Goal: Task Accomplishment & Management: Complete application form

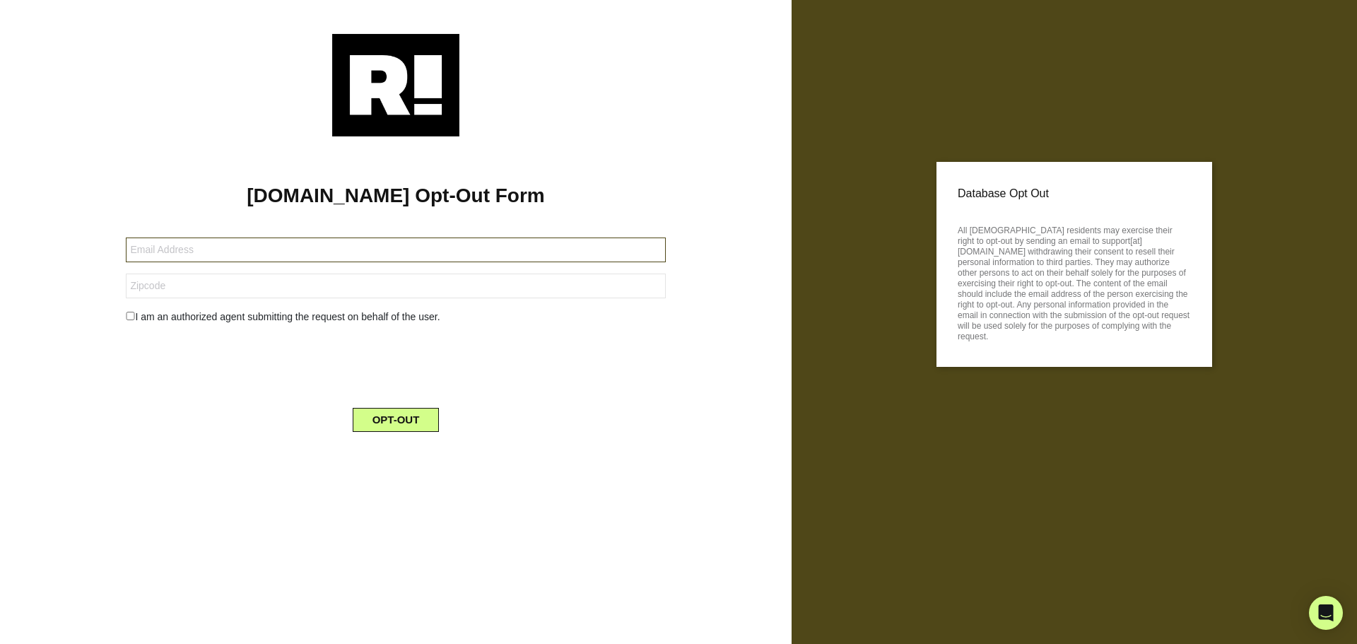
click at [312, 251] on input "text" at bounding box center [395, 249] width 539 height 25
paste input "[EMAIL_ADDRESS][DOMAIN_NAME]"
type input "[EMAIL_ADDRESS][DOMAIN_NAME]"
click at [201, 288] on input "text" at bounding box center [395, 286] width 539 height 25
click at [301, 286] on input "text" at bounding box center [395, 286] width 539 height 25
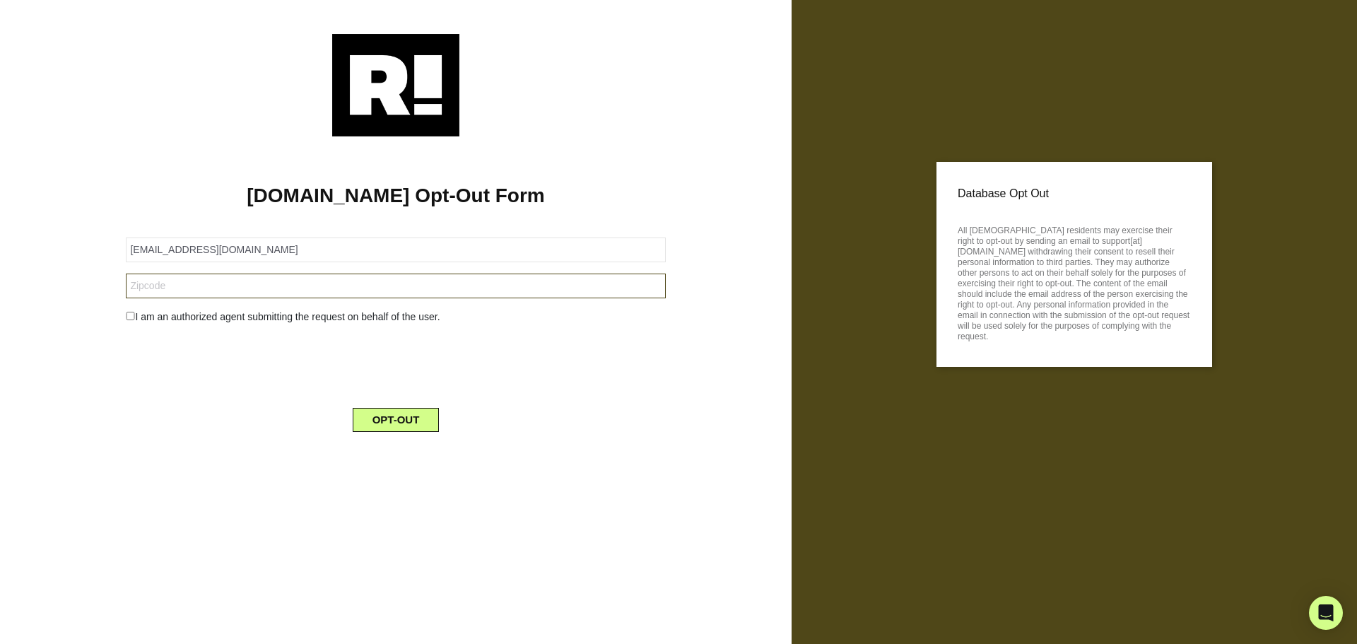
paste input "95446"
type input "95446"
click at [131, 319] on input "checkbox" at bounding box center [130, 316] width 9 height 8
checkbox input "true"
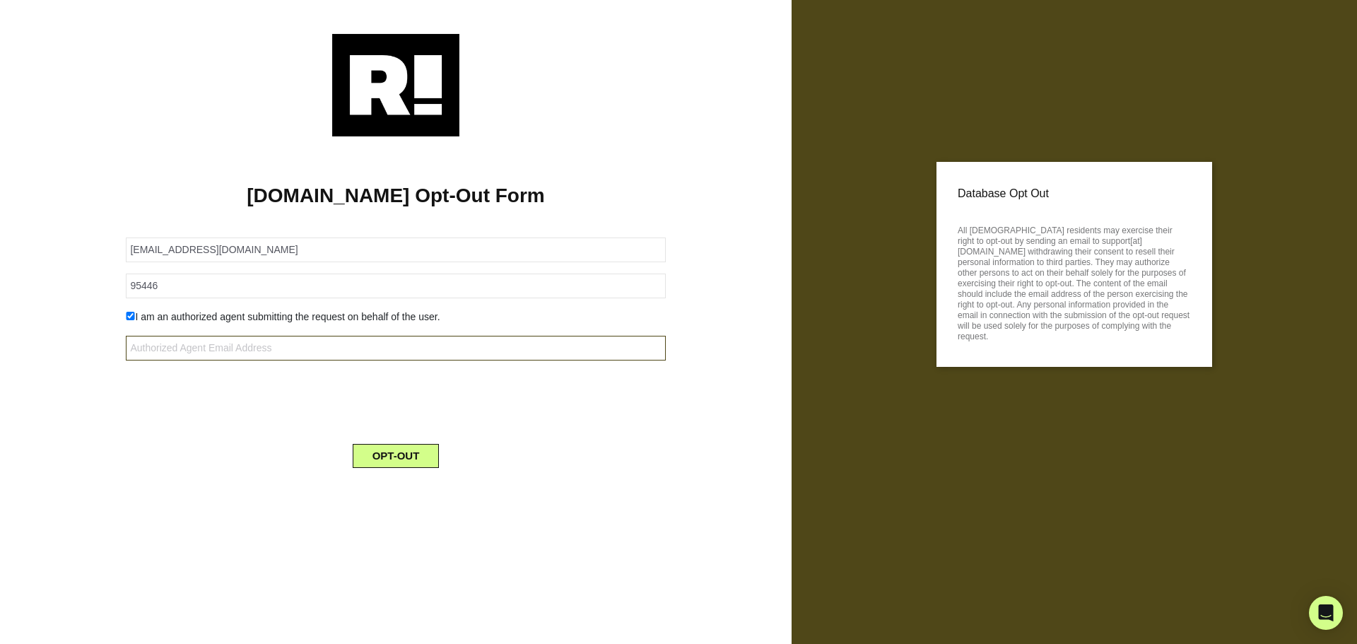
click at [201, 348] on input "text" at bounding box center [395, 348] width 539 height 25
paste input "compliance@goretailgroup.com"
type input "compliance@goretailgroup.com"
click at [382, 423] on button "OPT-OUT" at bounding box center [396, 456] width 87 height 24
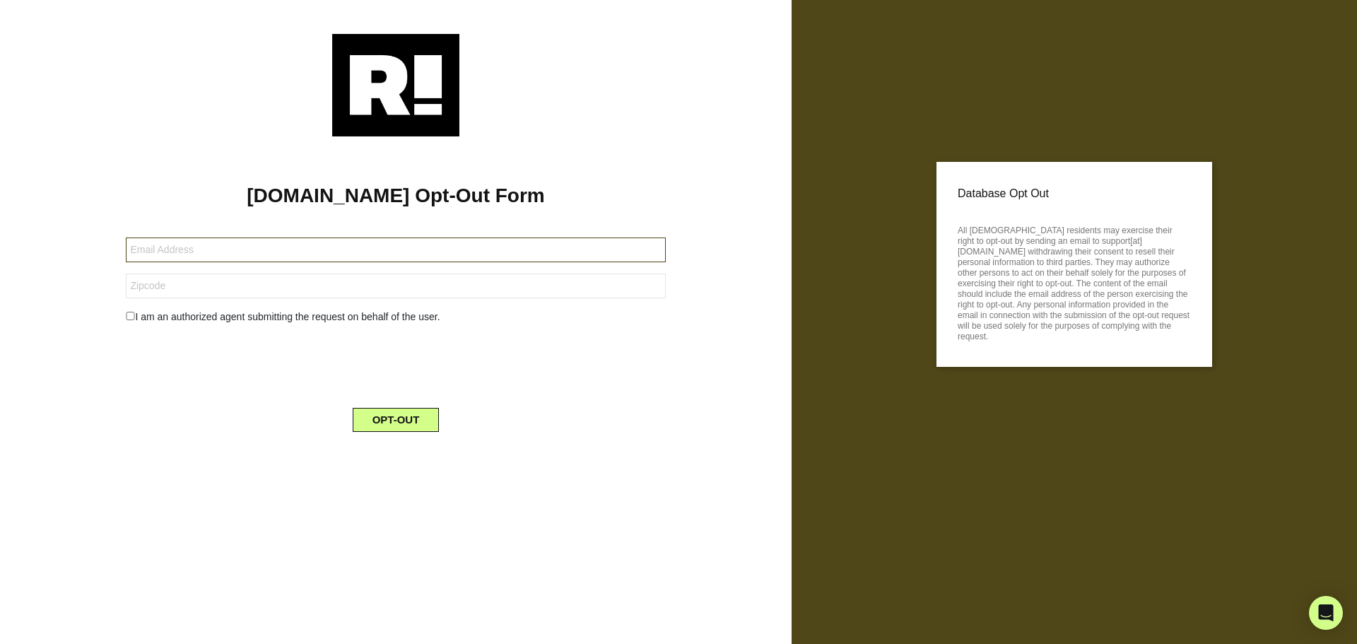
click at [190, 254] on input "text" at bounding box center [395, 249] width 539 height 25
paste input "judyk@pacbell.net"
type input "judyk@pacbell.net"
click at [228, 286] on input "text" at bounding box center [395, 286] width 539 height 25
paste input "92127"
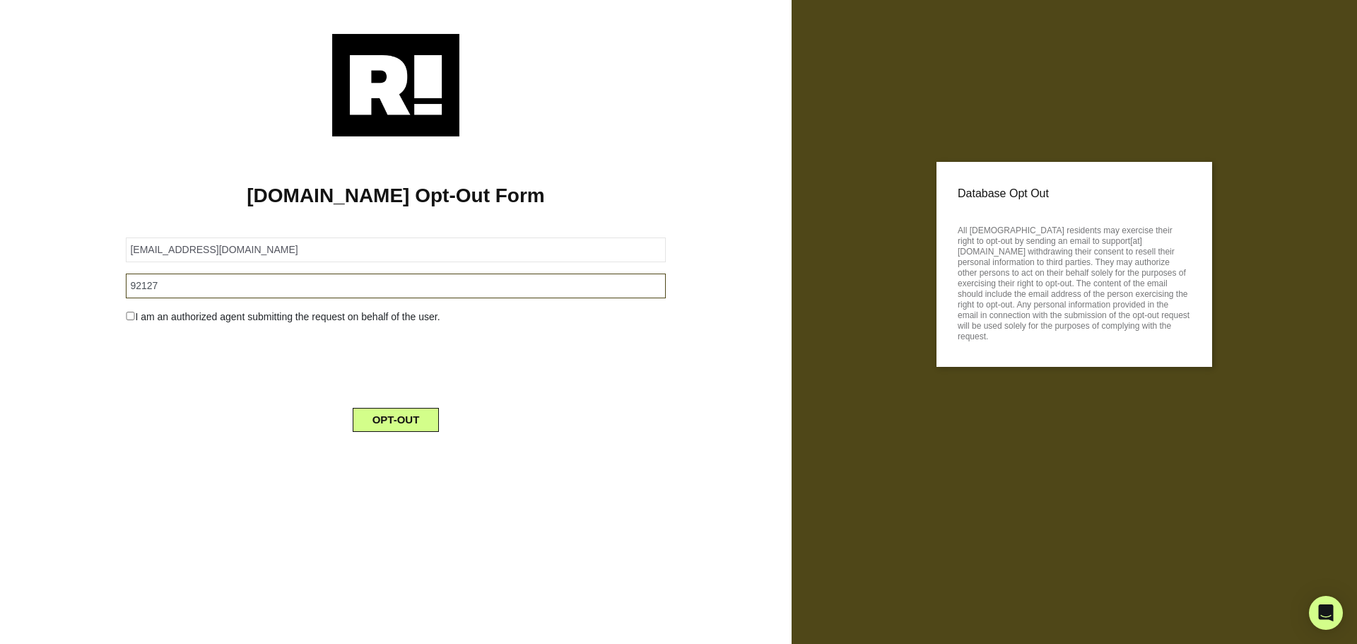
type input "92127"
click at [135, 319] on div "I am an authorized agent submitting the request on behalf of the user." at bounding box center [395, 317] width 560 height 15
click at [134, 318] on input "checkbox" at bounding box center [130, 316] width 9 height 8
checkbox input "true"
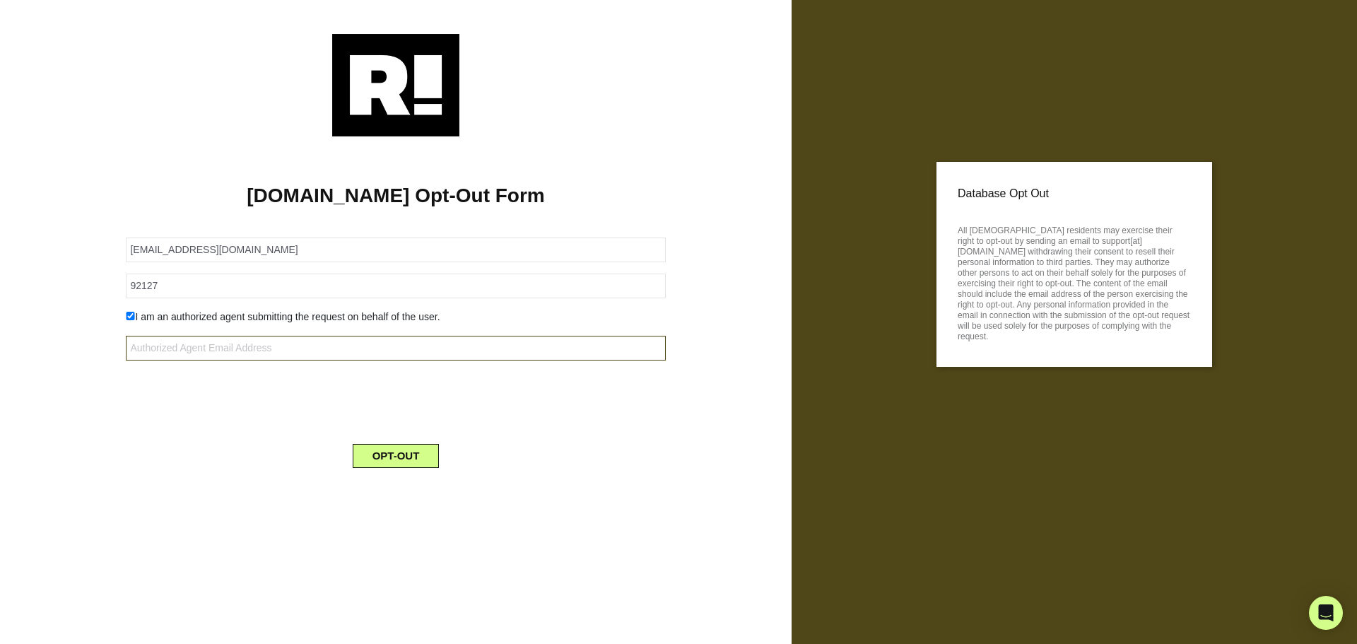
click at [172, 337] on input "text" at bounding box center [395, 348] width 539 height 25
paste input "compliance@goretailgroup.com"
type input "compliance@goretailgroup.com"
click at [389, 423] on button "OPT-OUT" at bounding box center [396, 456] width 87 height 24
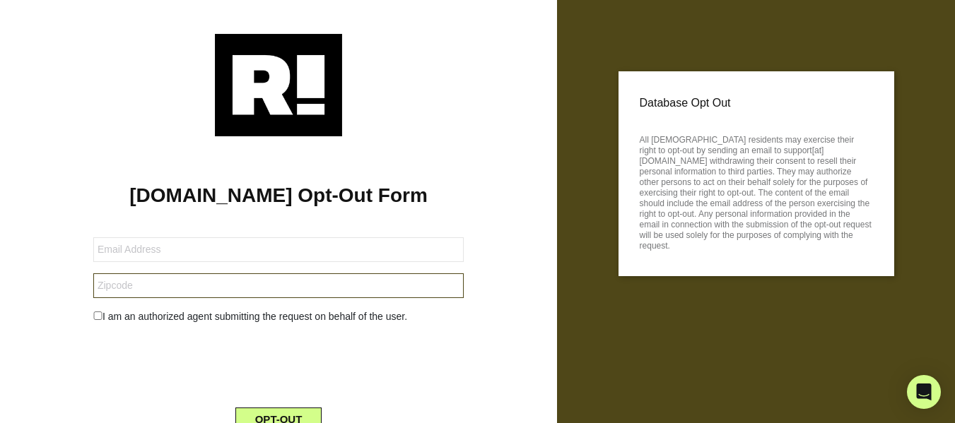
click at [139, 286] on input "text" at bounding box center [278, 286] width 370 height 25
paste input "75226"
type input "75226"
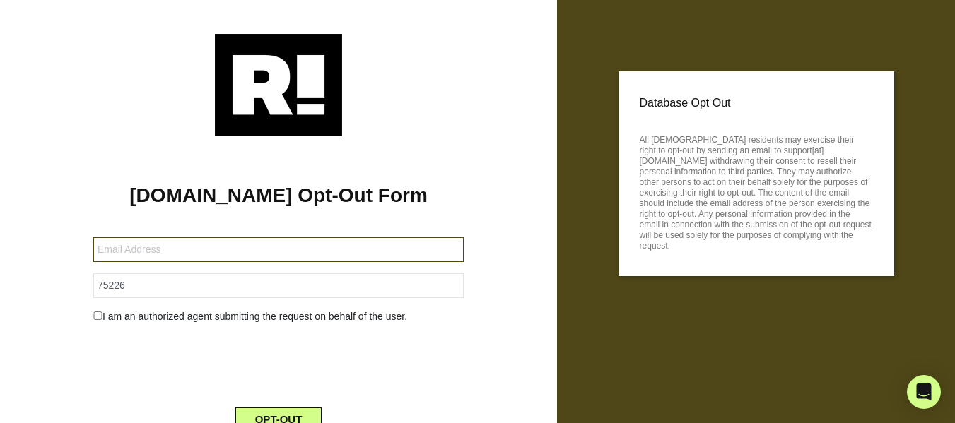
click at [190, 253] on input "text" at bounding box center [278, 249] width 370 height 25
paste input "mg1hb@aol.com"
type input "mg1hb@aol.com"
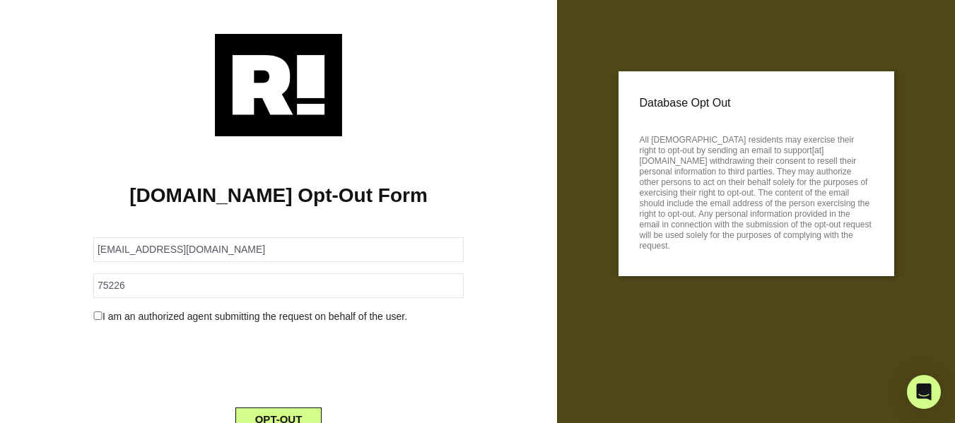
click at [98, 324] on div "I am an authorized agent submitting the request on behalf of the user." at bounding box center [279, 317] width 392 height 15
click at [98, 317] on input "checkbox" at bounding box center [97, 316] width 9 height 8
checkbox input "true"
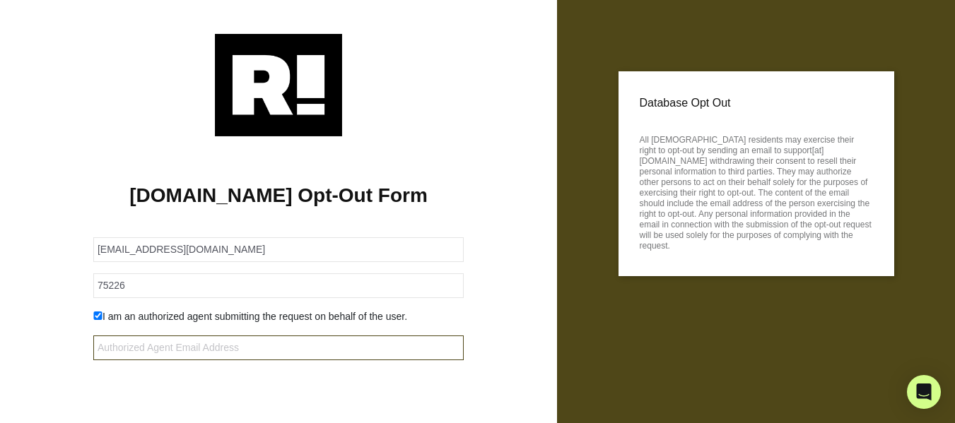
click at [112, 344] on input "text" at bounding box center [278, 348] width 370 height 25
paste input "[EMAIL_ADDRESS][DOMAIN_NAME]"
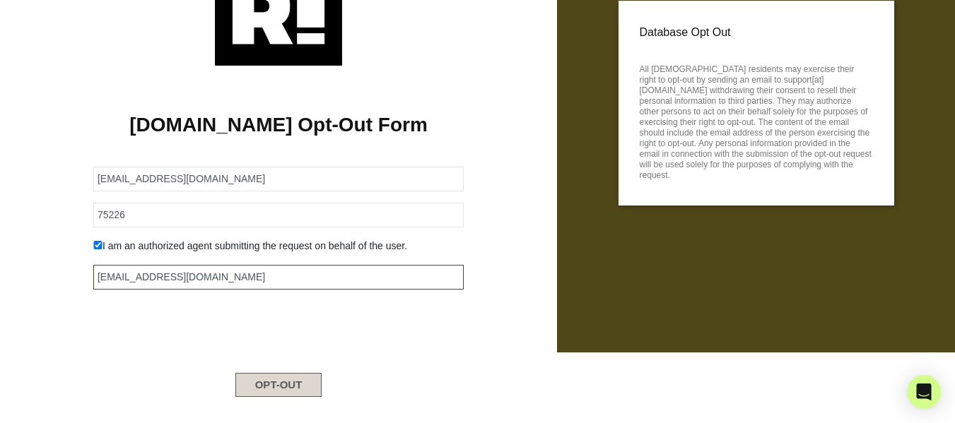
type input "[EMAIL_ADDRESS][DOMAIN_NAME]"
click at [289, 389] on button "OPT-OUT" at bounding box center [278, 385] width 87 height 24
